Goal: Task Accomplishment & Management: Manage account settings

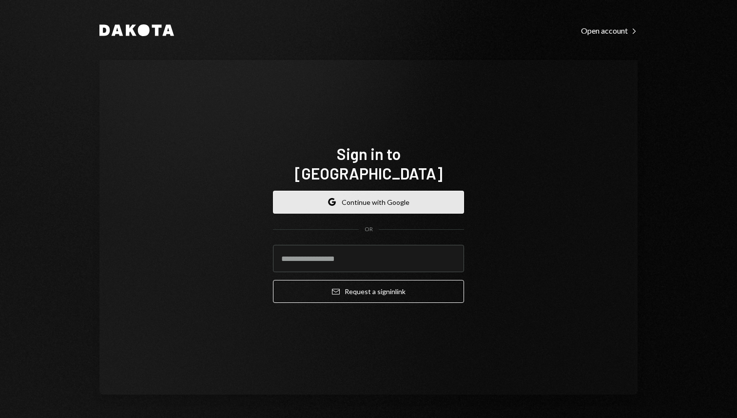
click at [308, 190] on button "Google Continue with Google" at bounding box center [368, 201] width 191 height 23
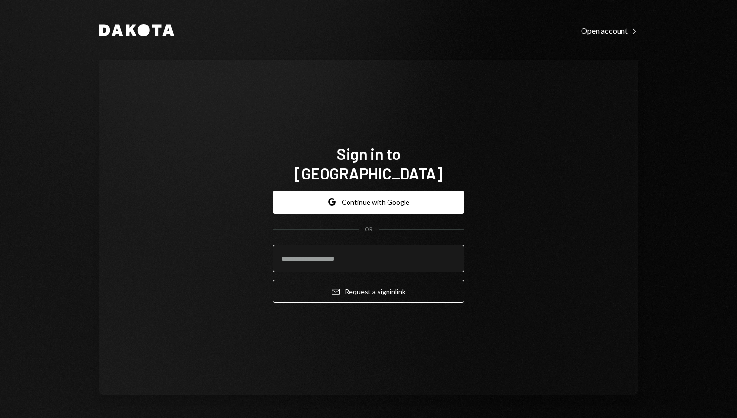
click at [327, 245] on input "email" at bounding box center [368, 258] width 191 height 27
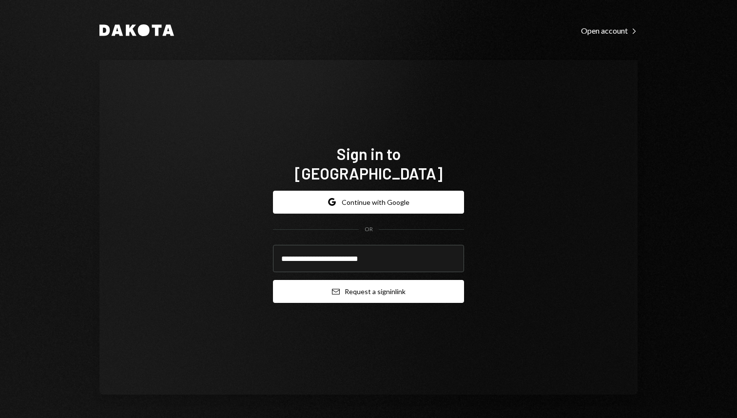
type input "**********"
click at [368, 284] on button "Email Request a sign in link" at bounding box center [368, 291] width 191 height 23
